Goal: Information Seeking & Learning: Learn about a topic

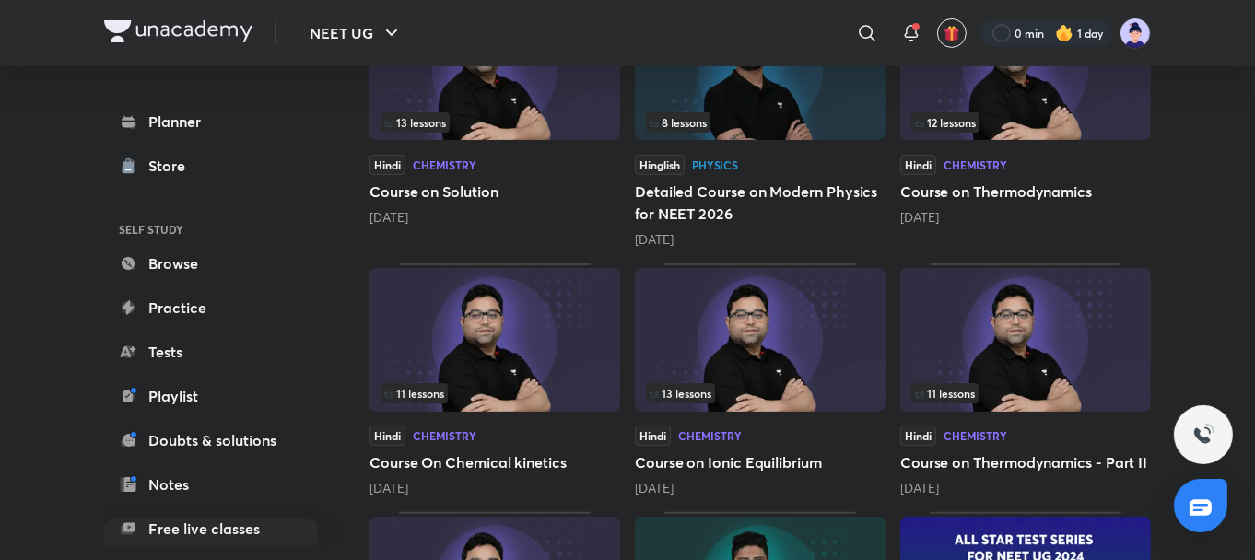
scroll to position [654, 0]
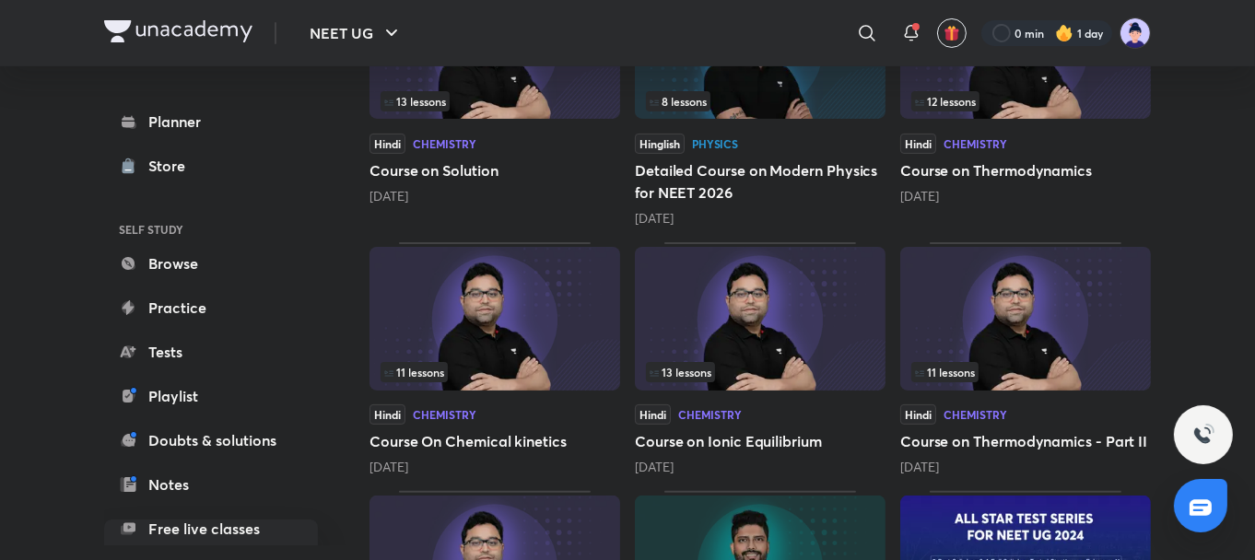
click at [852, 314] on img at bounding box center [760, 319] width 251 height 144
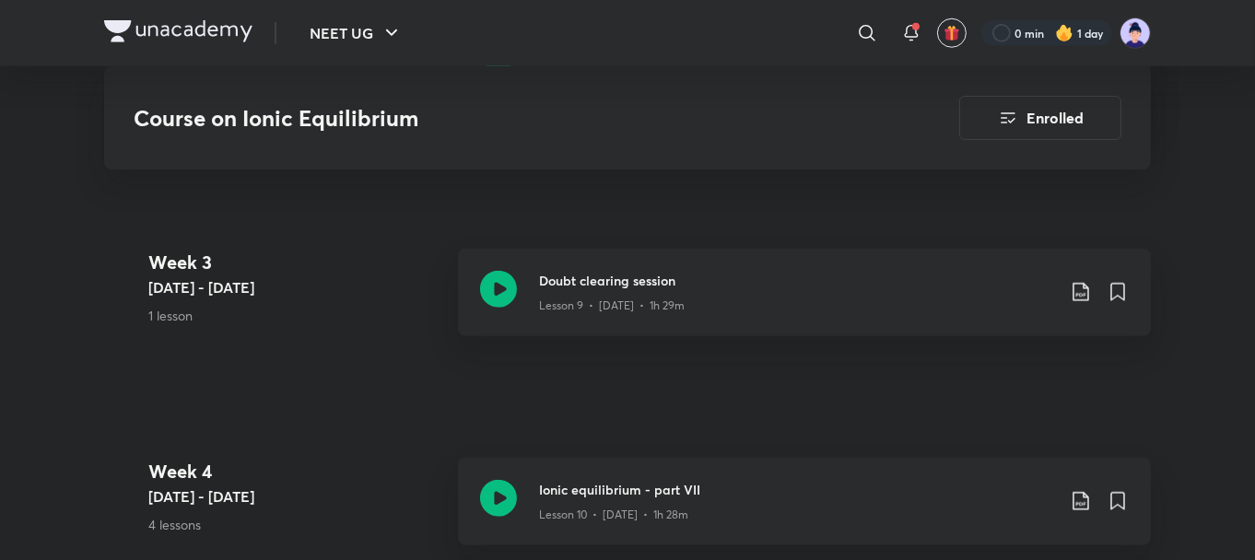
scroll to position [2138, 0]
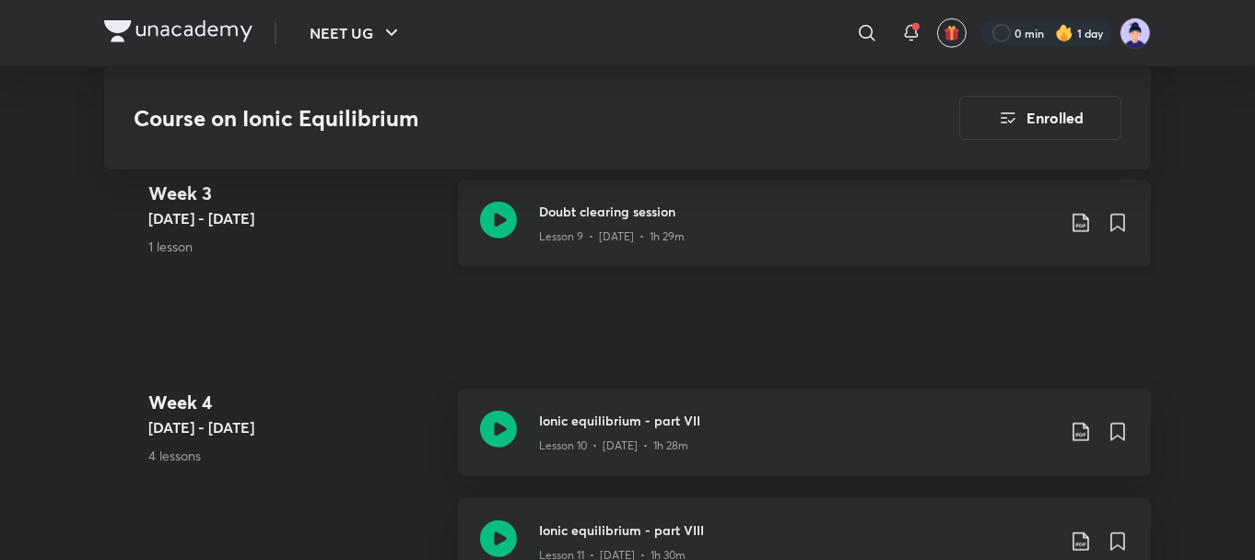
click at [1085, 212] on icon at bounding box center [1081, 223] width 22 height 22
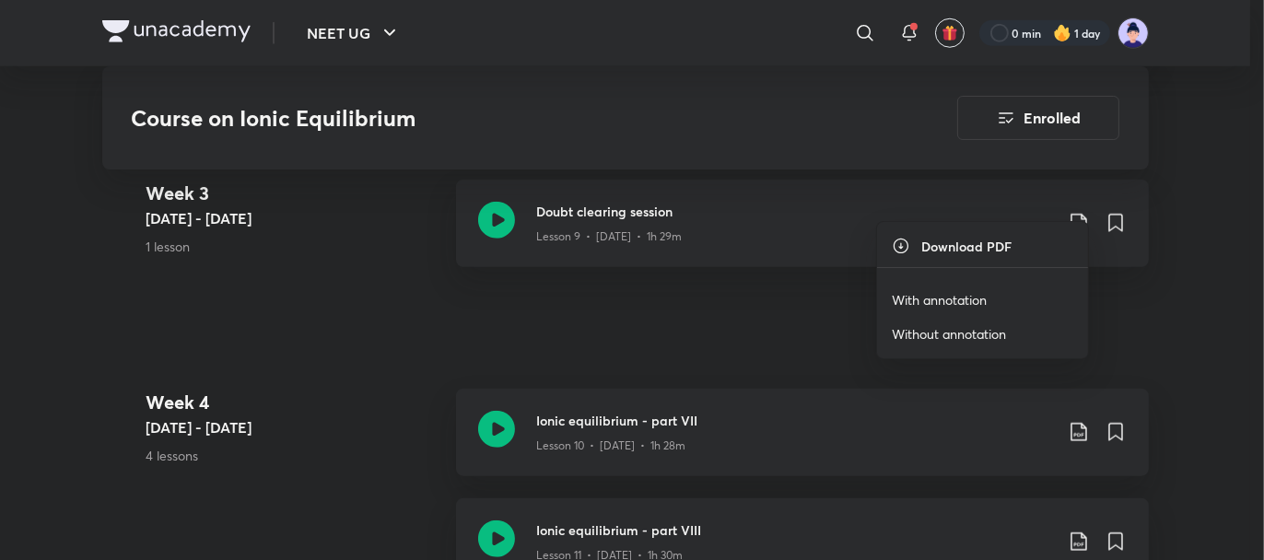
click at [945, 296] on p "With annotation" at bounding box center [939, 299] width 95 height 19
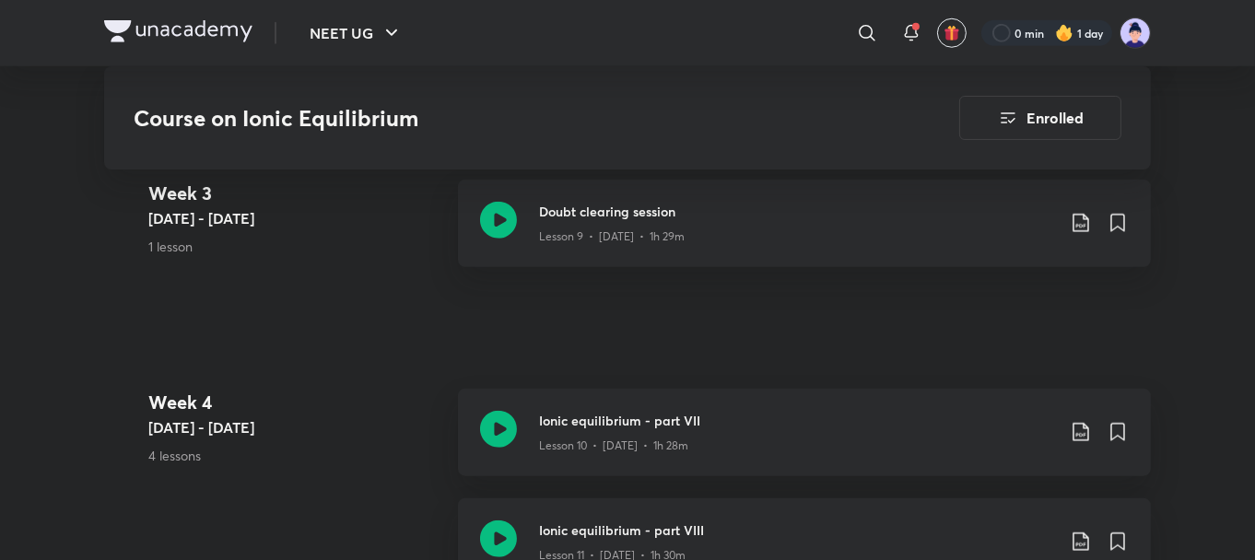
click at [144, 29] on img at bounding box center [178, 31] width 148 height 22
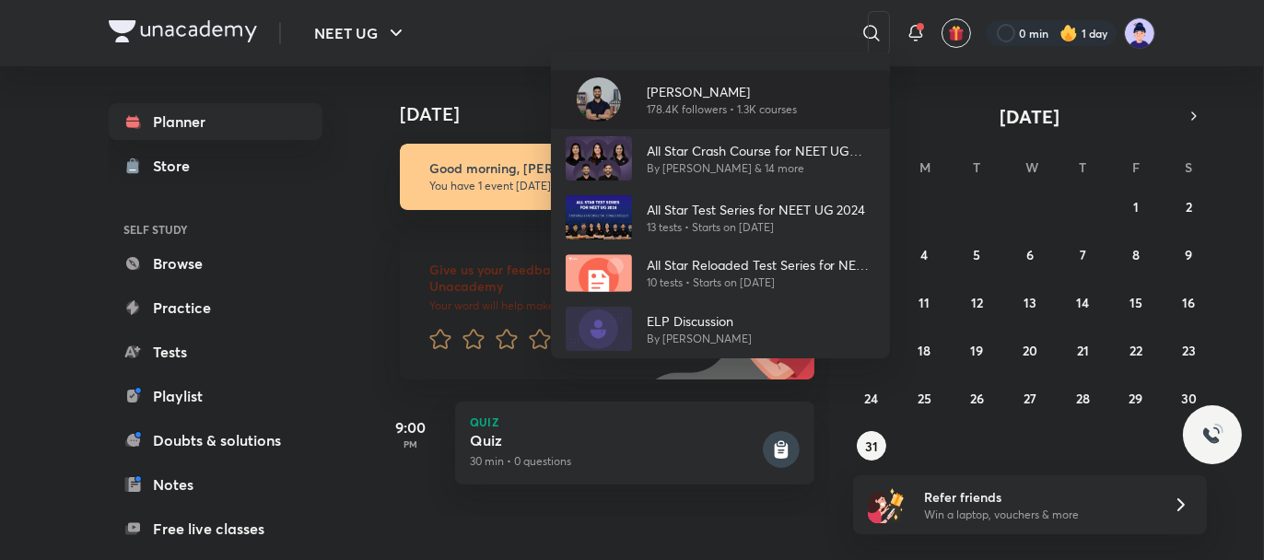
click at [705, 101] on p "178.4K followers • 1.3K courses" at bounding box center [722, 109] width 150 height 17
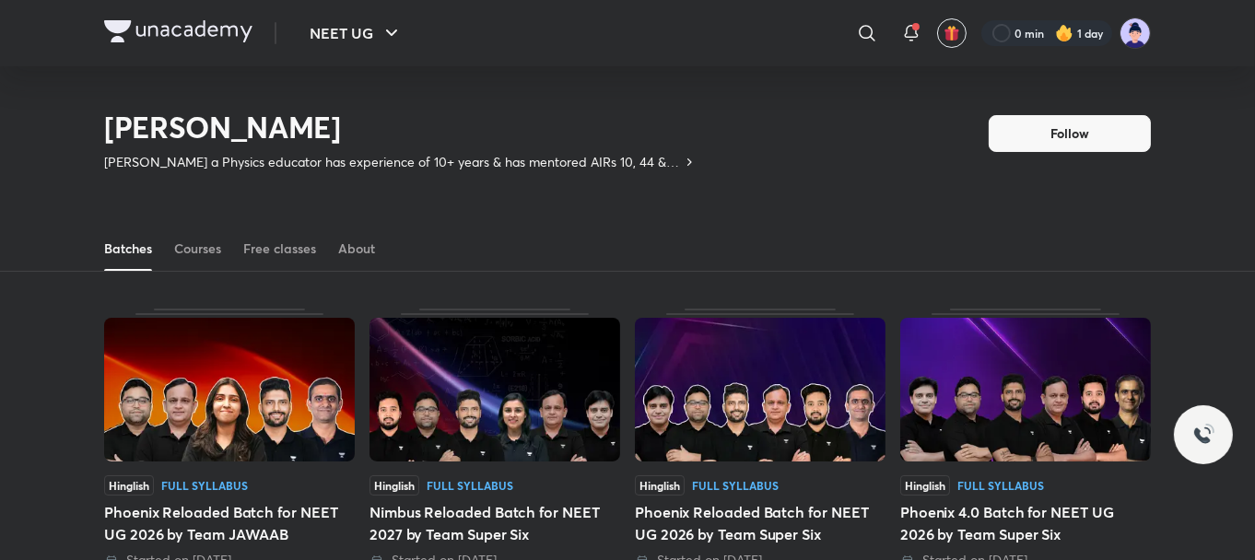
scroll to position [81, 0]
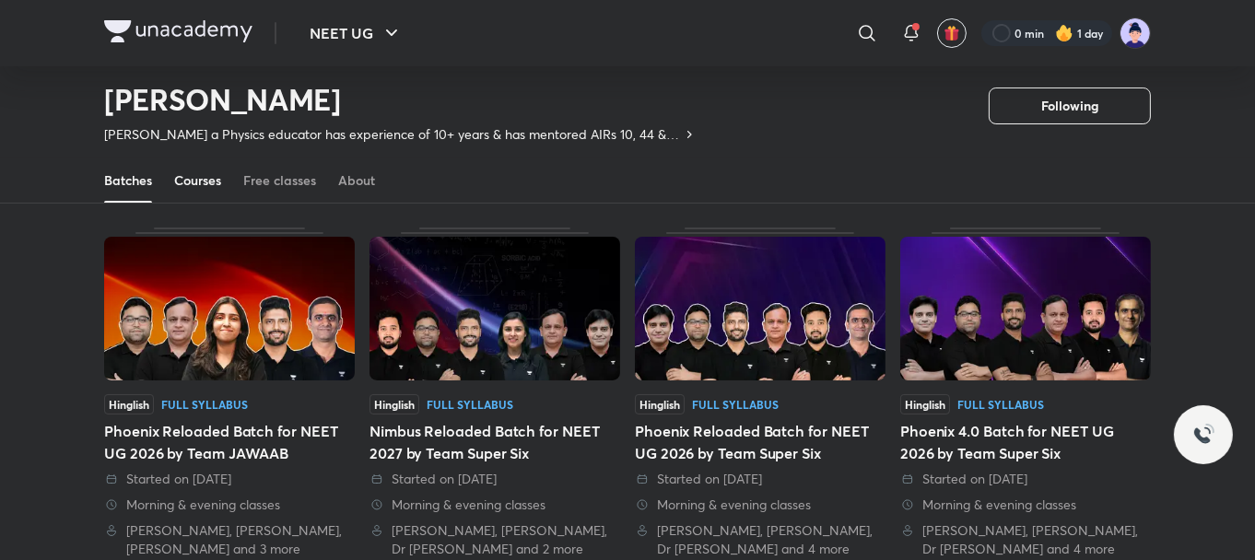
click at [188, 178] on div "Courses" at bounding box center [197, 180] width 47 height 18
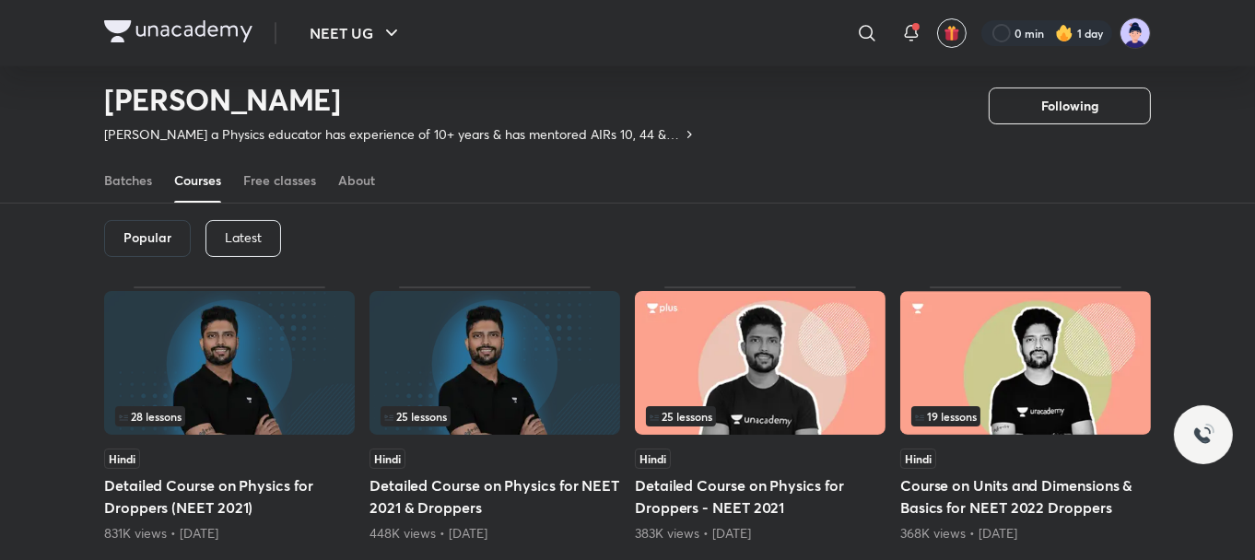
click at [228, 231] on p "Latest" at bounding box center [243, 237] width 37 height 15
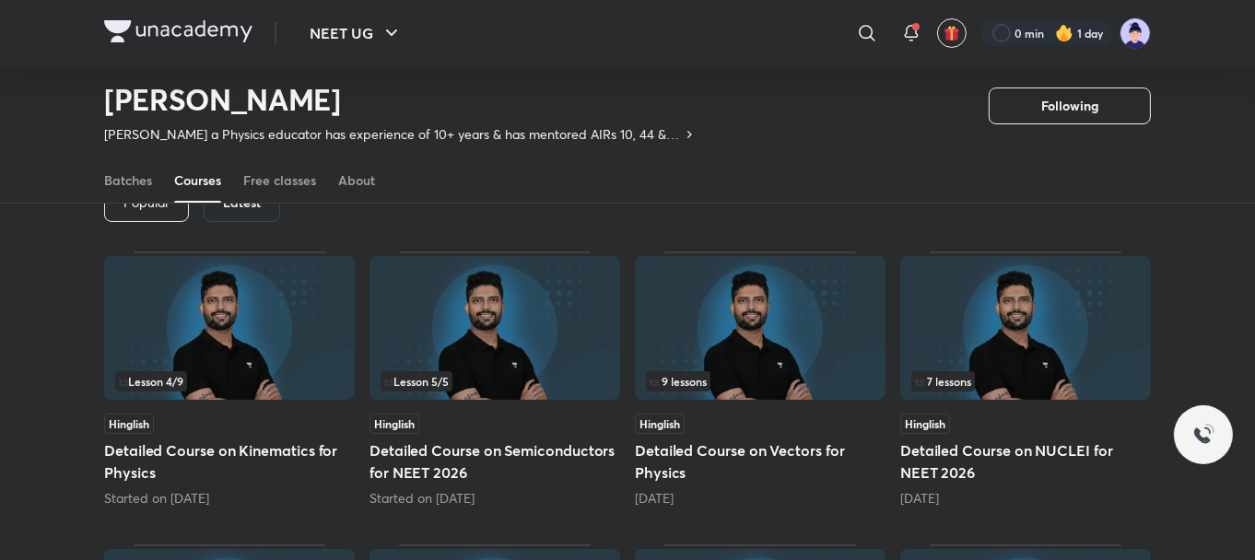
scroll to position [118, 0]
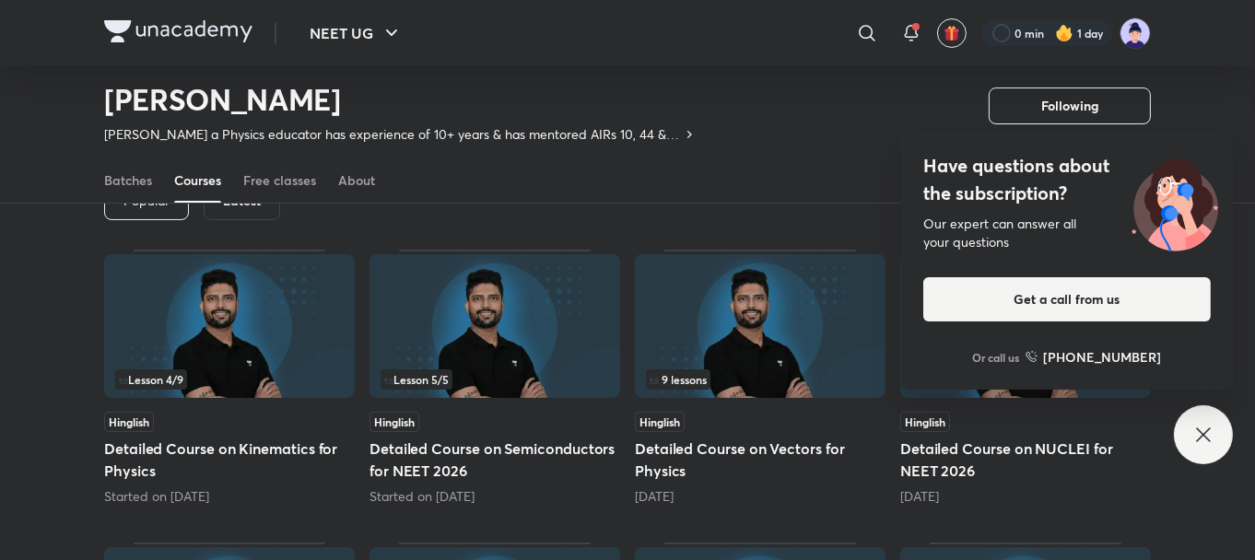
click at [1198, 428] on icon at bounding box center [1203, 435] width 14 height 14
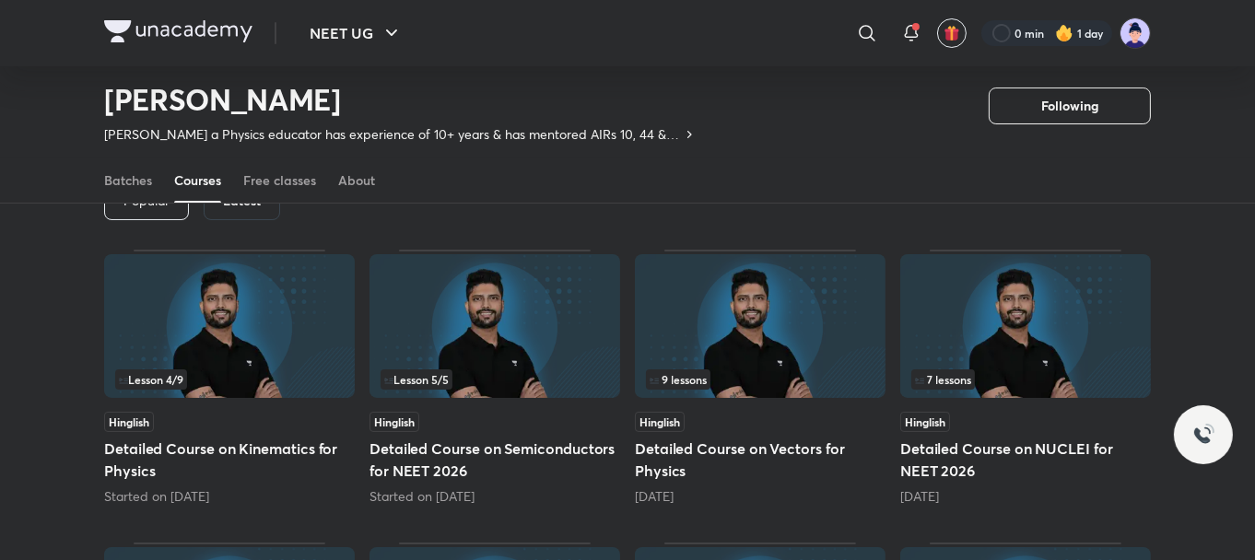
scroll to position [155, 0]
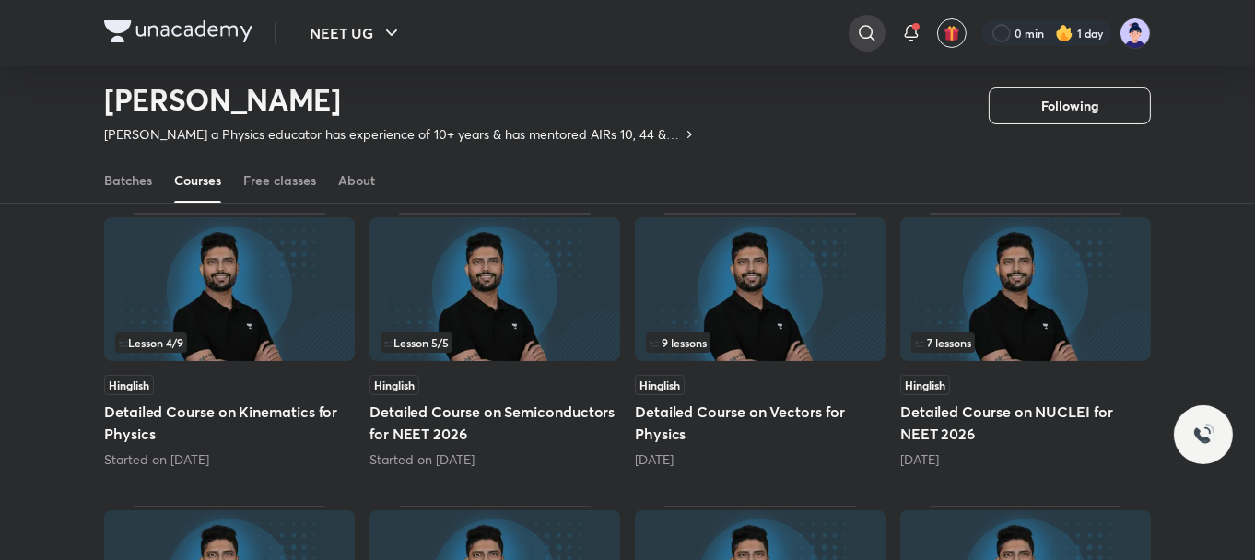
click at [858, 24] on icon at bounding box center [867, 33] width 22 height 22
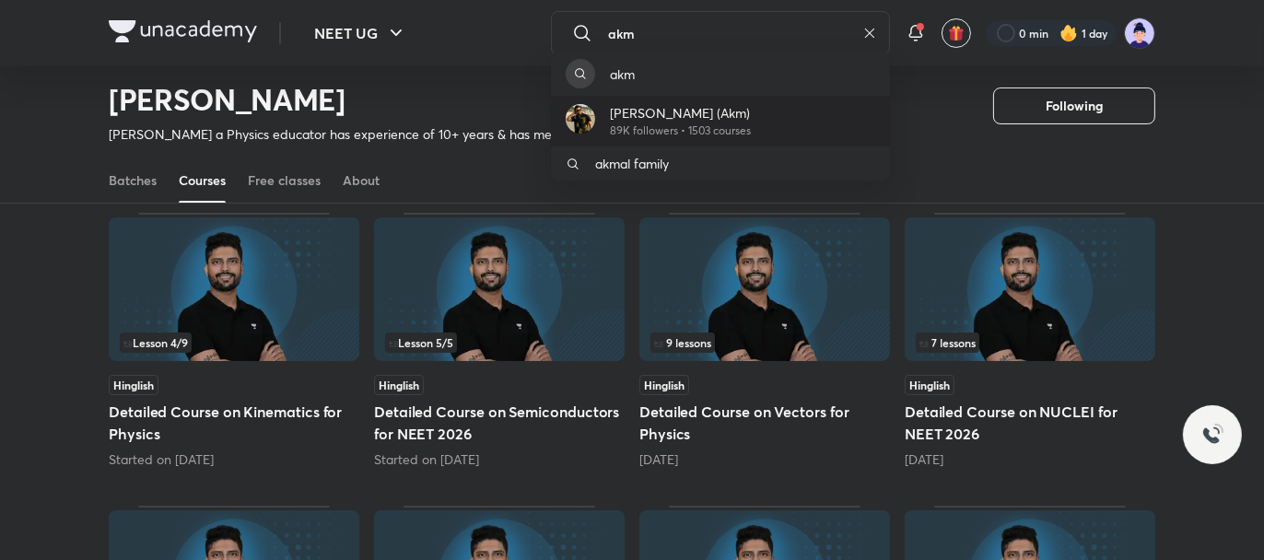
type input "akm"
click at [642, 117] on p "[PERSON_NAME] (Akm)" at bounding box center [680, 112] width 141 height 19
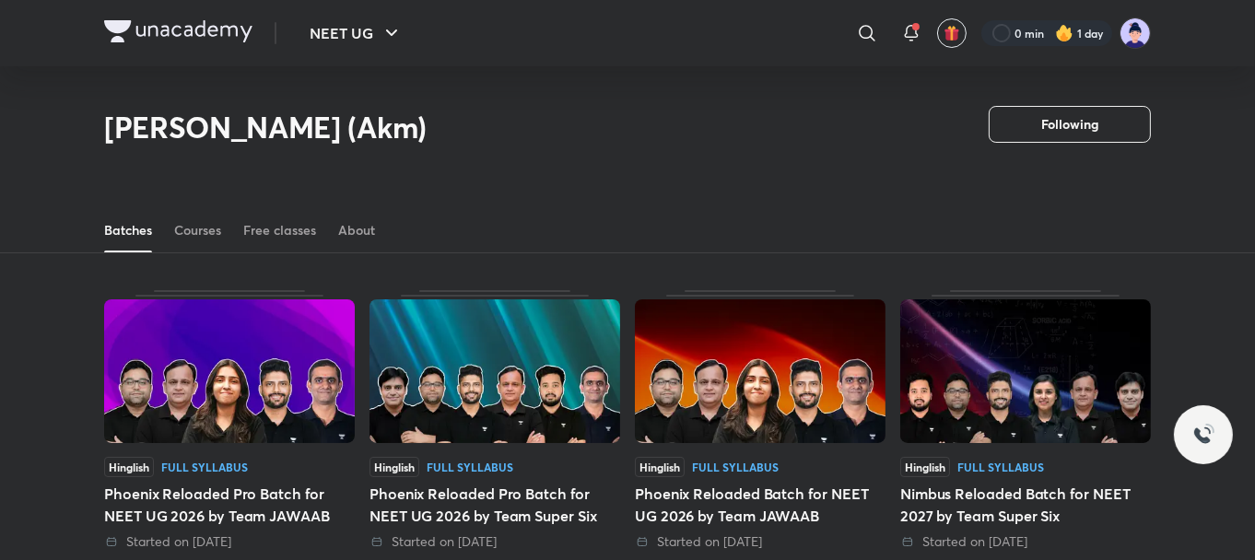
scroll to position [81, 0]
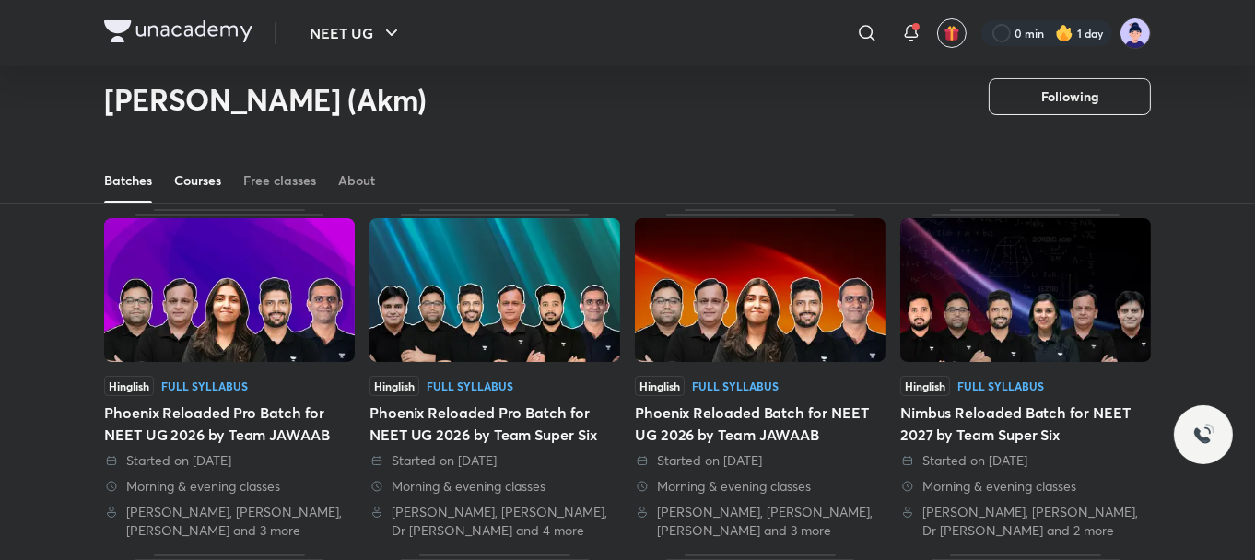
click at [190, 185] on div "Courses" at bounding box center [197, 180] width 47 height 18
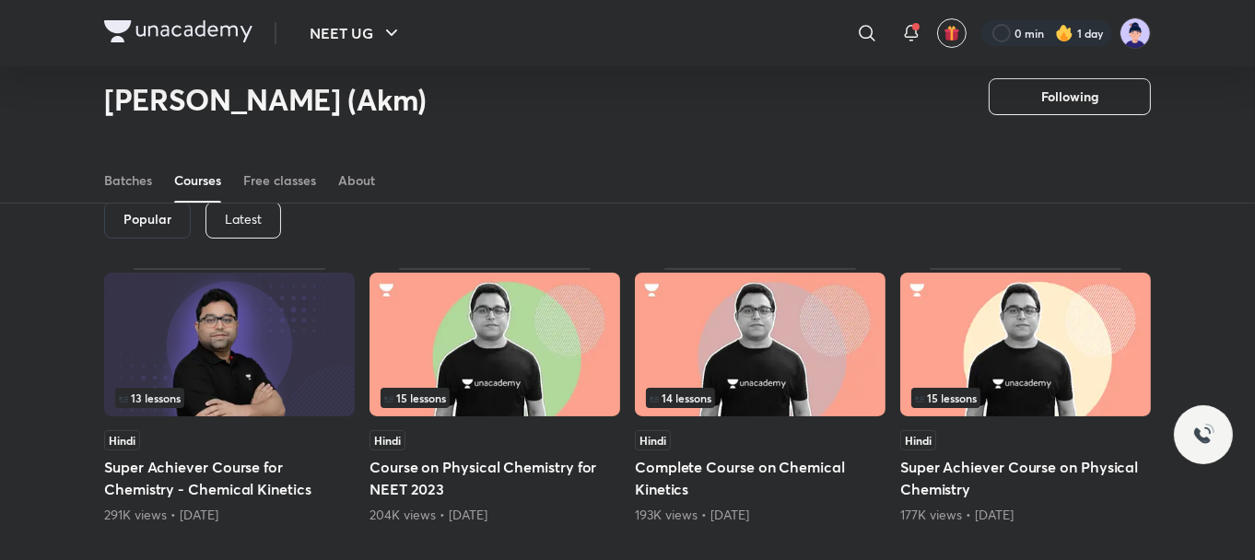
click at [245, 213] on p "Latest" at bounding box center [243, 219] width 37 height 15
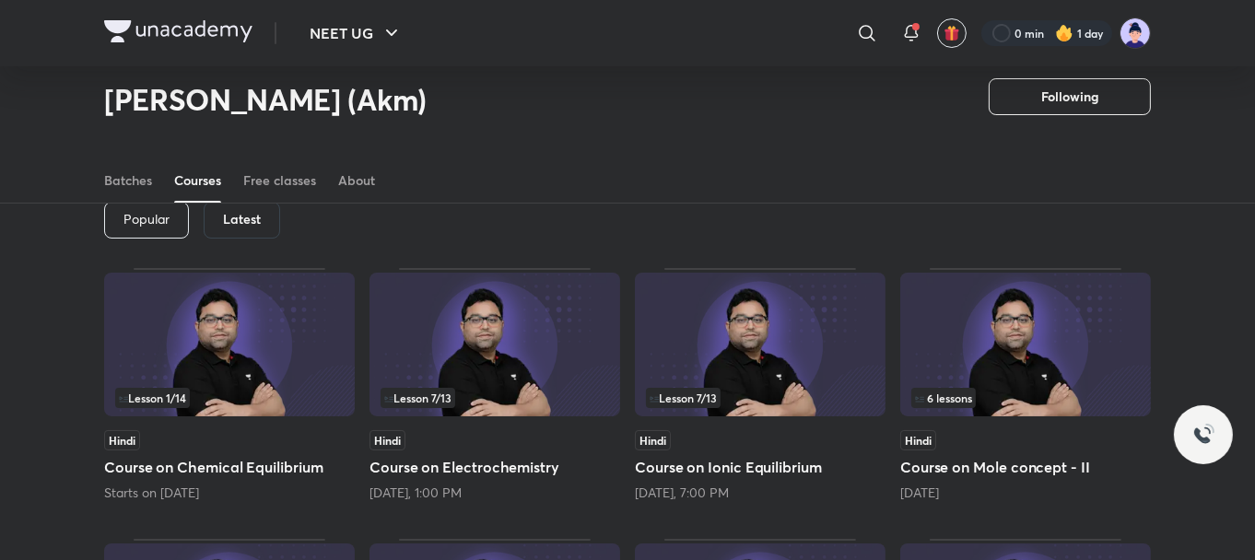
click at [253, 328] on img at bounding box center [229, 345] width 251 height 144
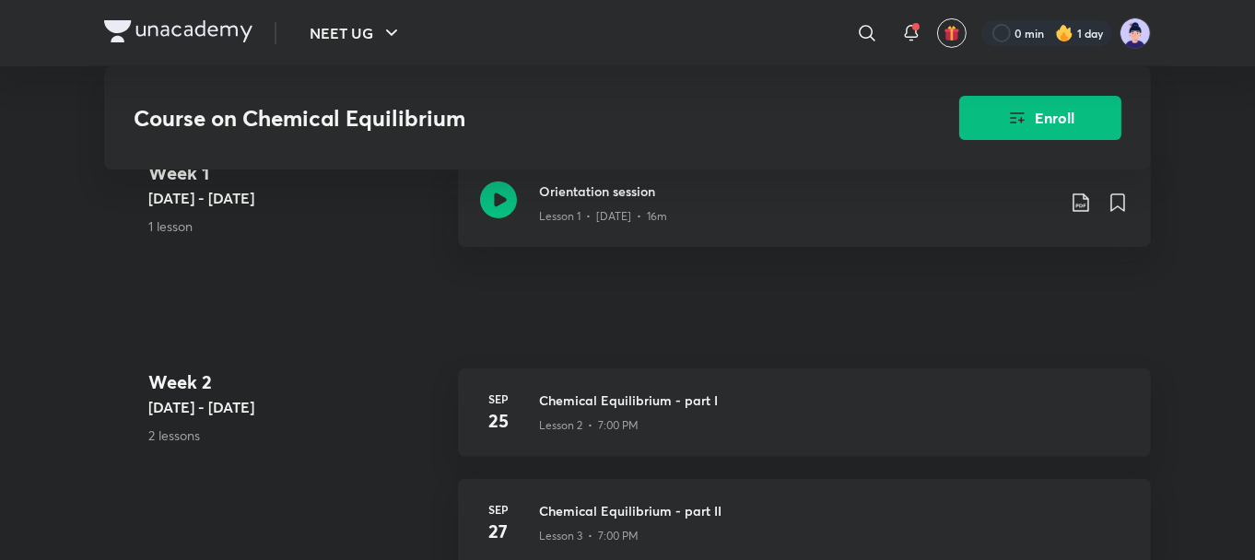
scroll to position [848, 0]
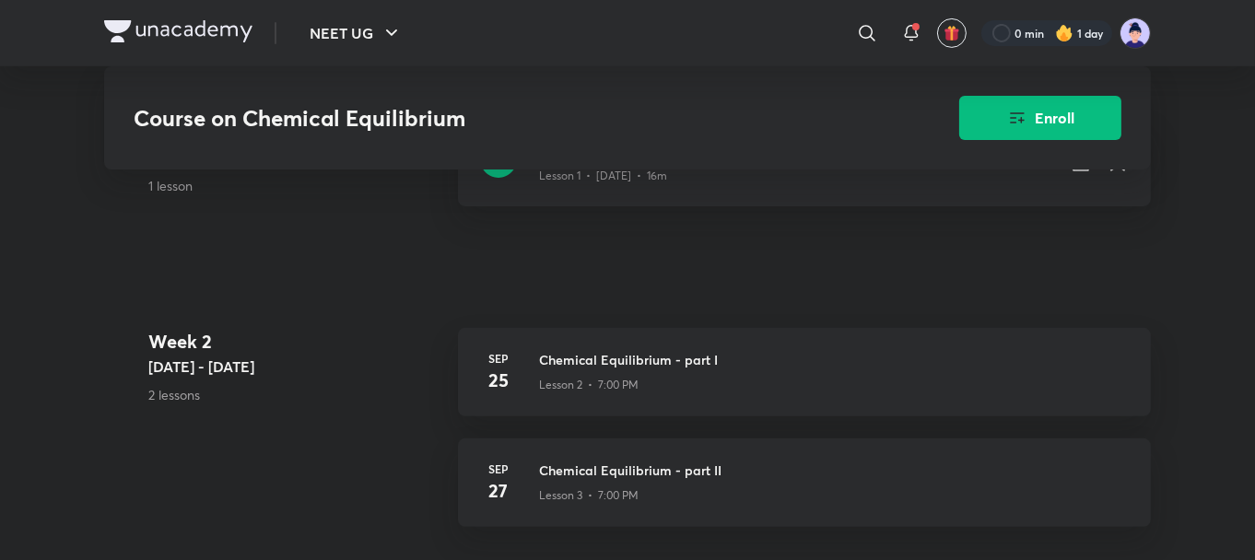
scroll to position [81, 0]
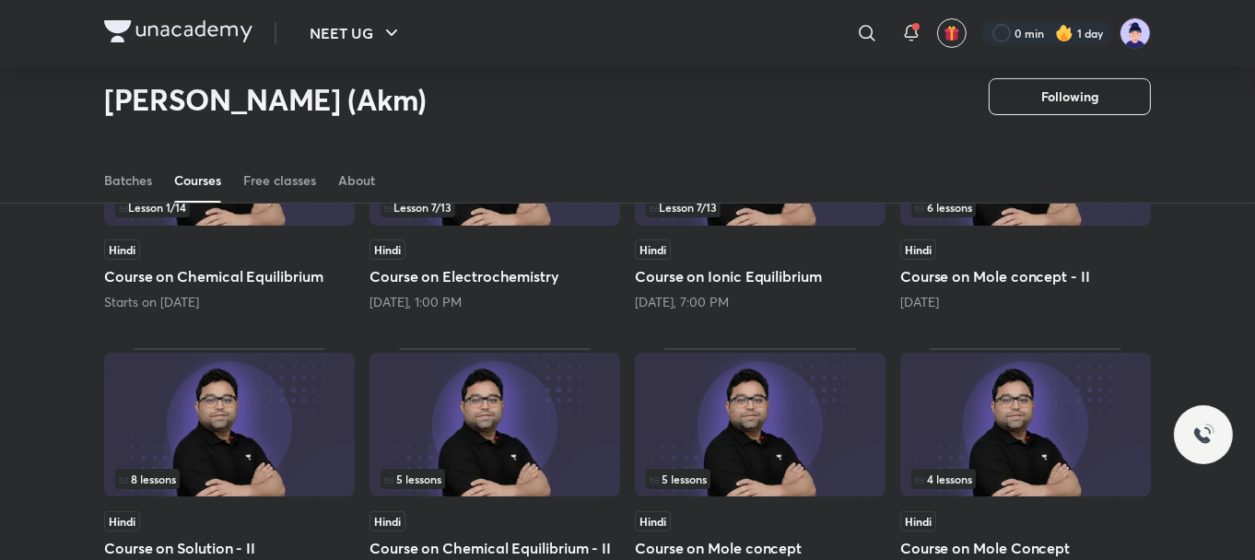
scroll to position [339, 0]
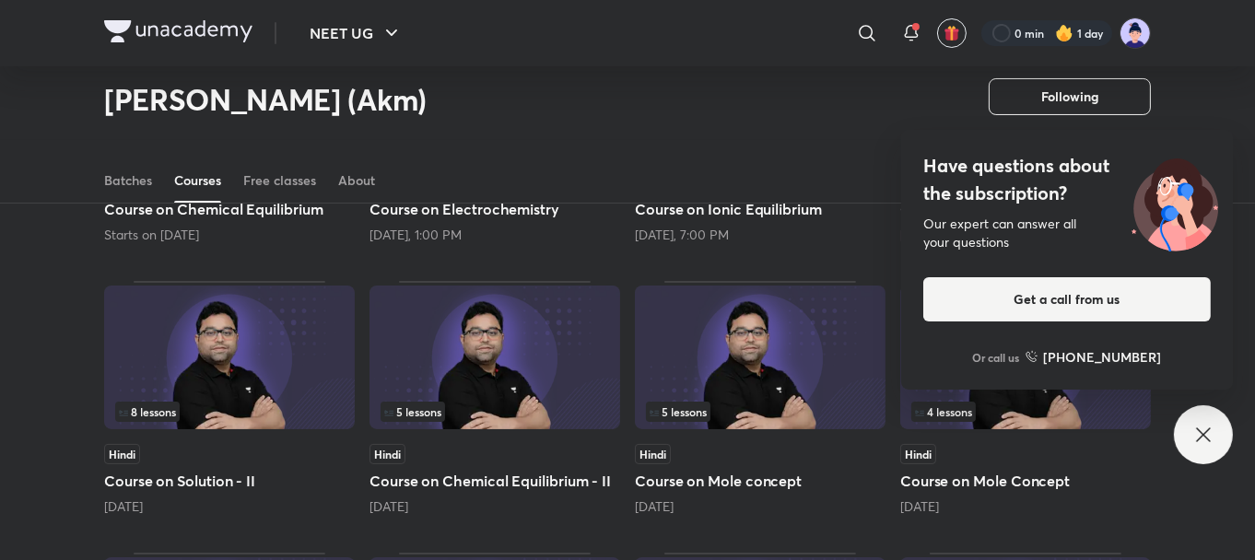
click at [1197, 439] on icon at bounding box center [1203, 435] width 22 height 22
